Goal: Find specific page/section: Find specific page/section

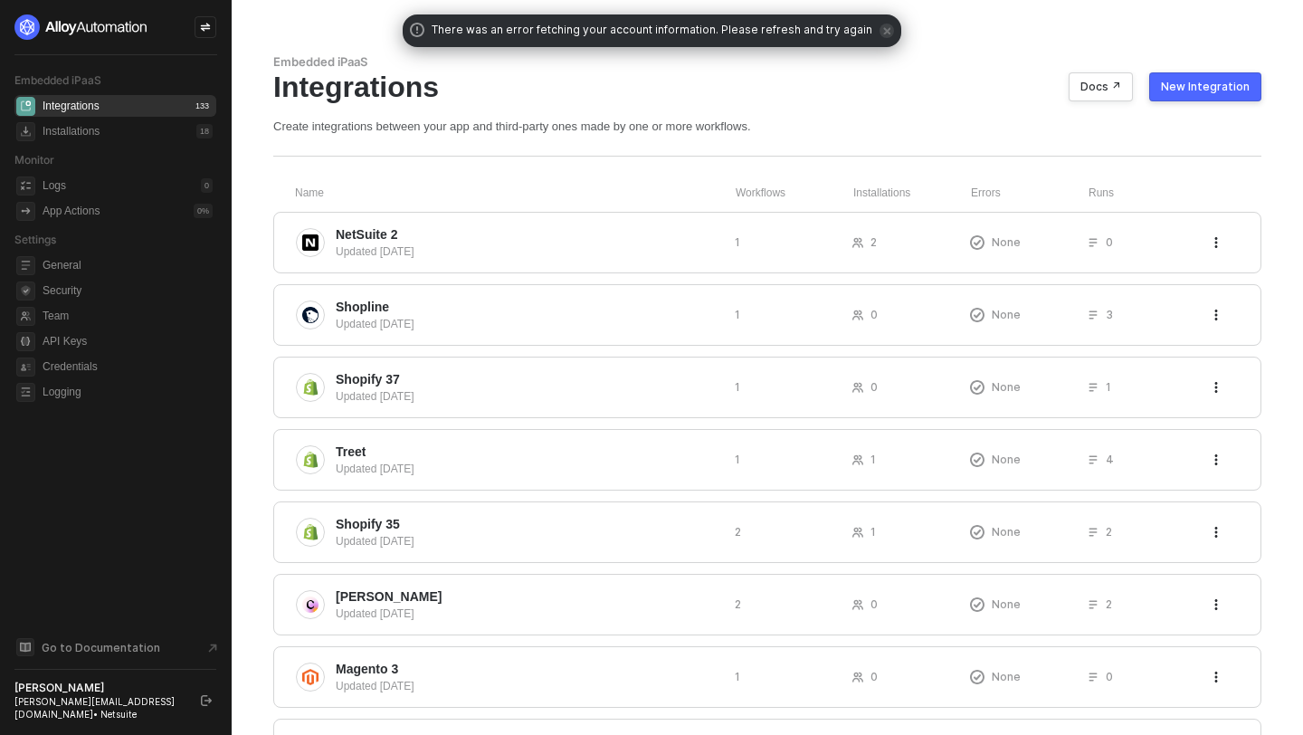
click at [879, 35] on span "icon-close" at bounding box center [886, 31] width 14 height 14
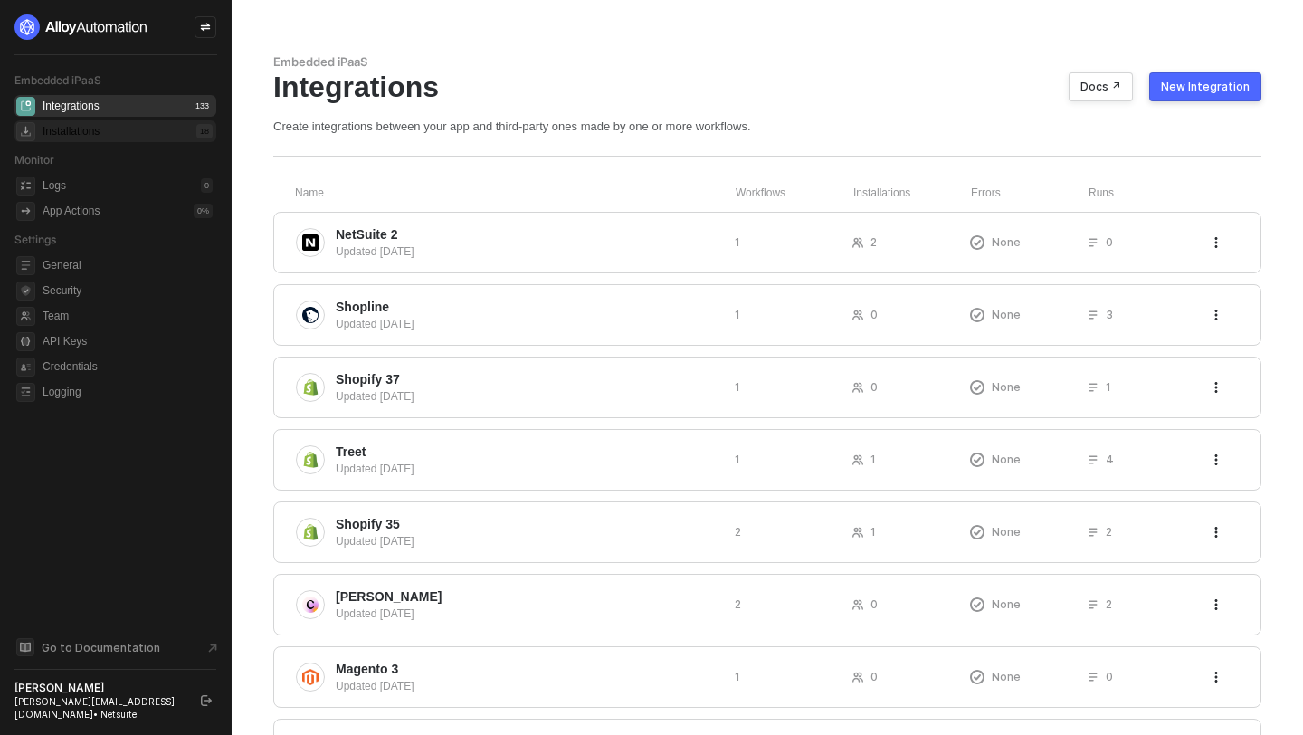
click at [154, 126] on div "Installations 18" at bounding box center [128, 131] width 170 height 22
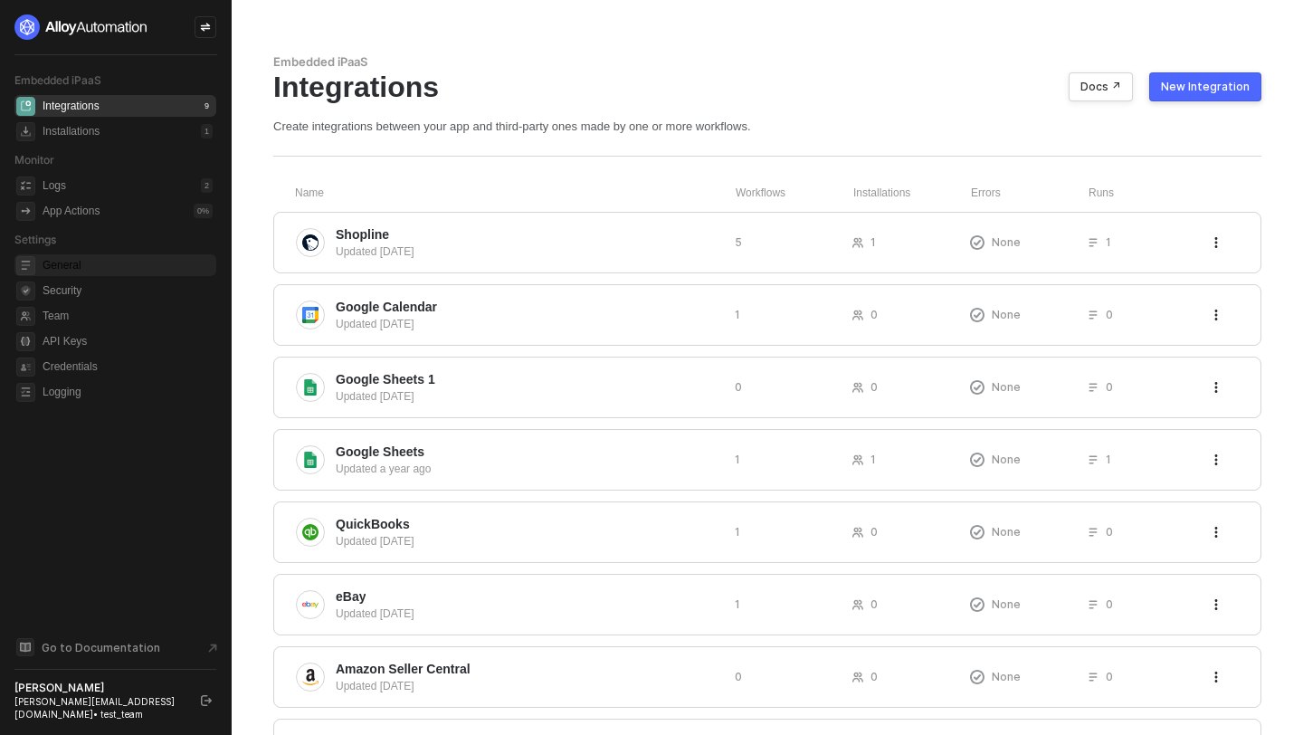
click at [82, 275] on span "General" at bounding box center [128, 265] width 170 height 22
